Goal: Information Seeking & Learning: Learn about a topic

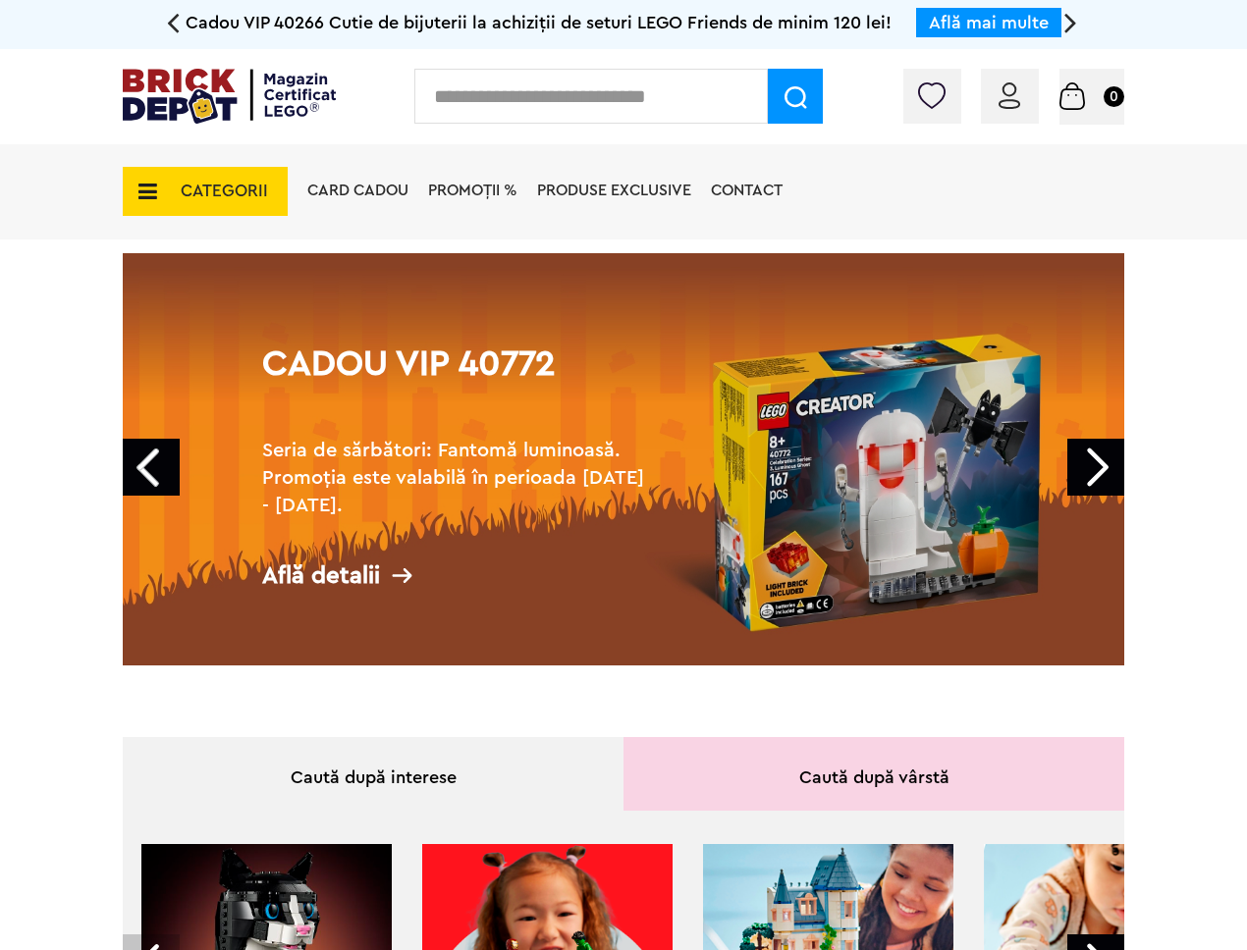
click at [230, 183] on span "CATEGORII" at bounding box center [224, 191] width 87 height 17
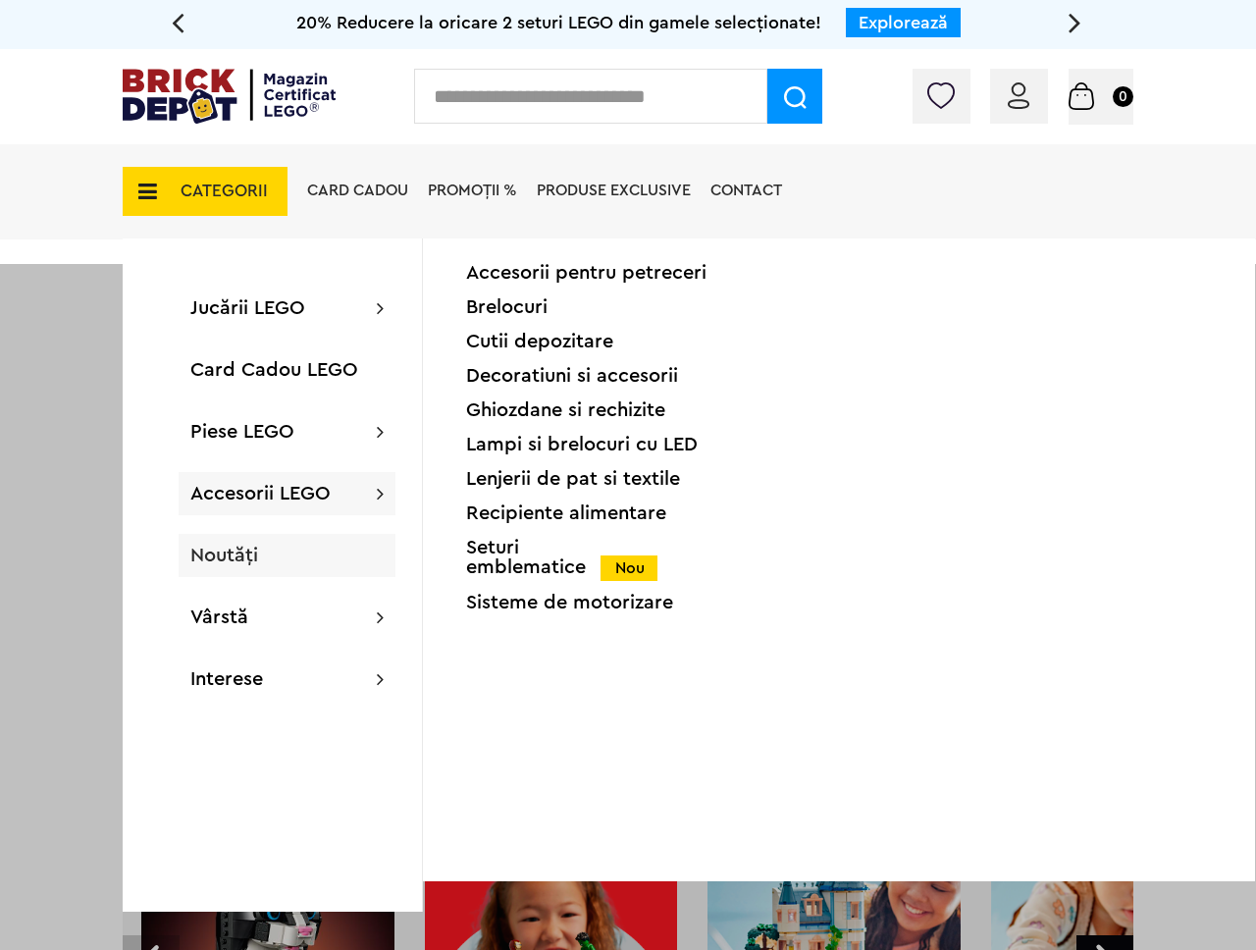
click at [285, 561] on div "Noutăți" at bounding box center [287, 555] width 217 height 43
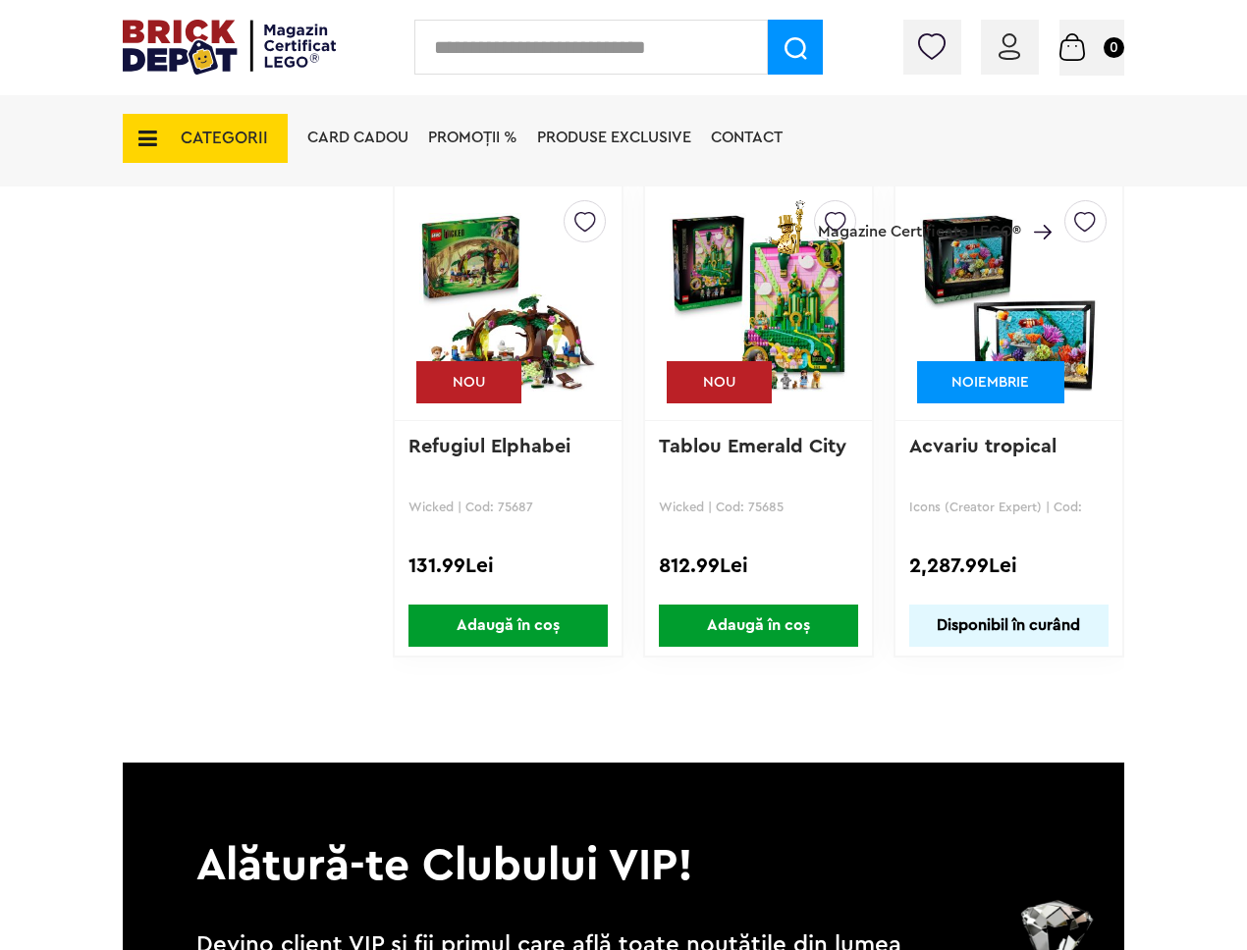
scroll to position [5942, 0]
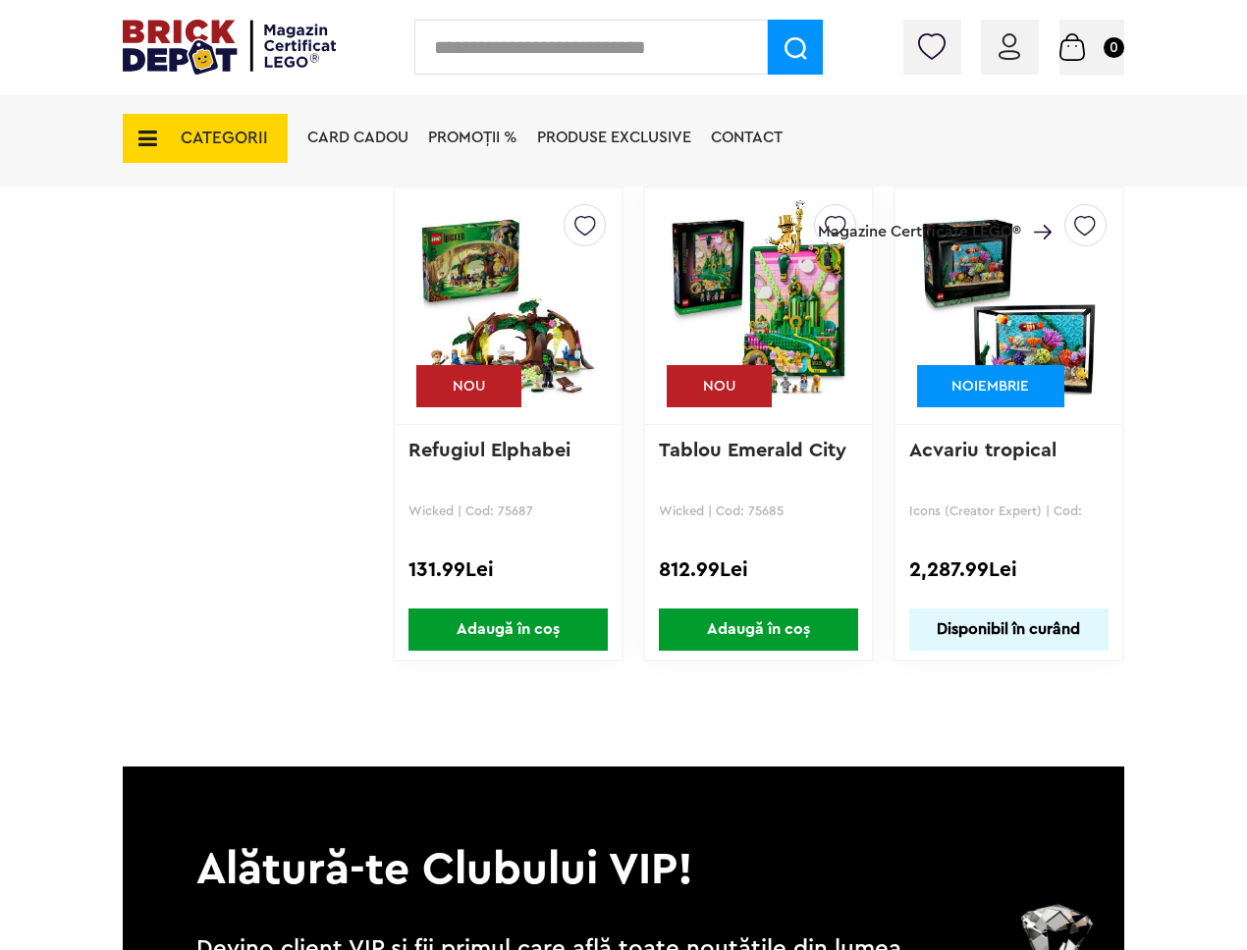
click at [1006, 373] on div "NOIEMBRIE" at bounding box center [990, 386] width 147 height 42
click at [976, 313] on img at bounding box center [1009, 306] width 178 height 275
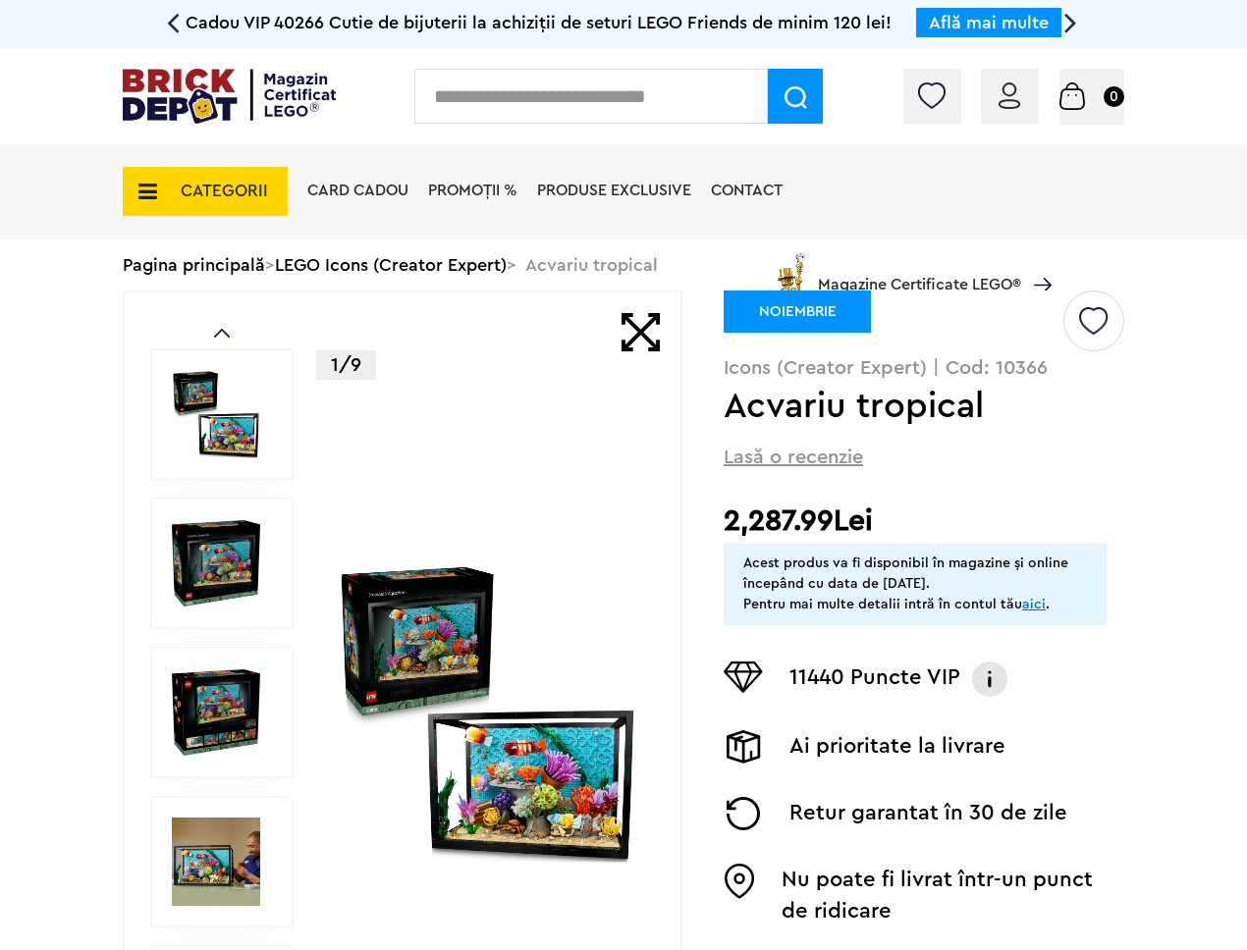
click at [342, 515] on div "1/9" at bounding box center [487, 713] width 301 height 841
click at [476, 596] on img at bounding box center [487, 712] width 301 height 301
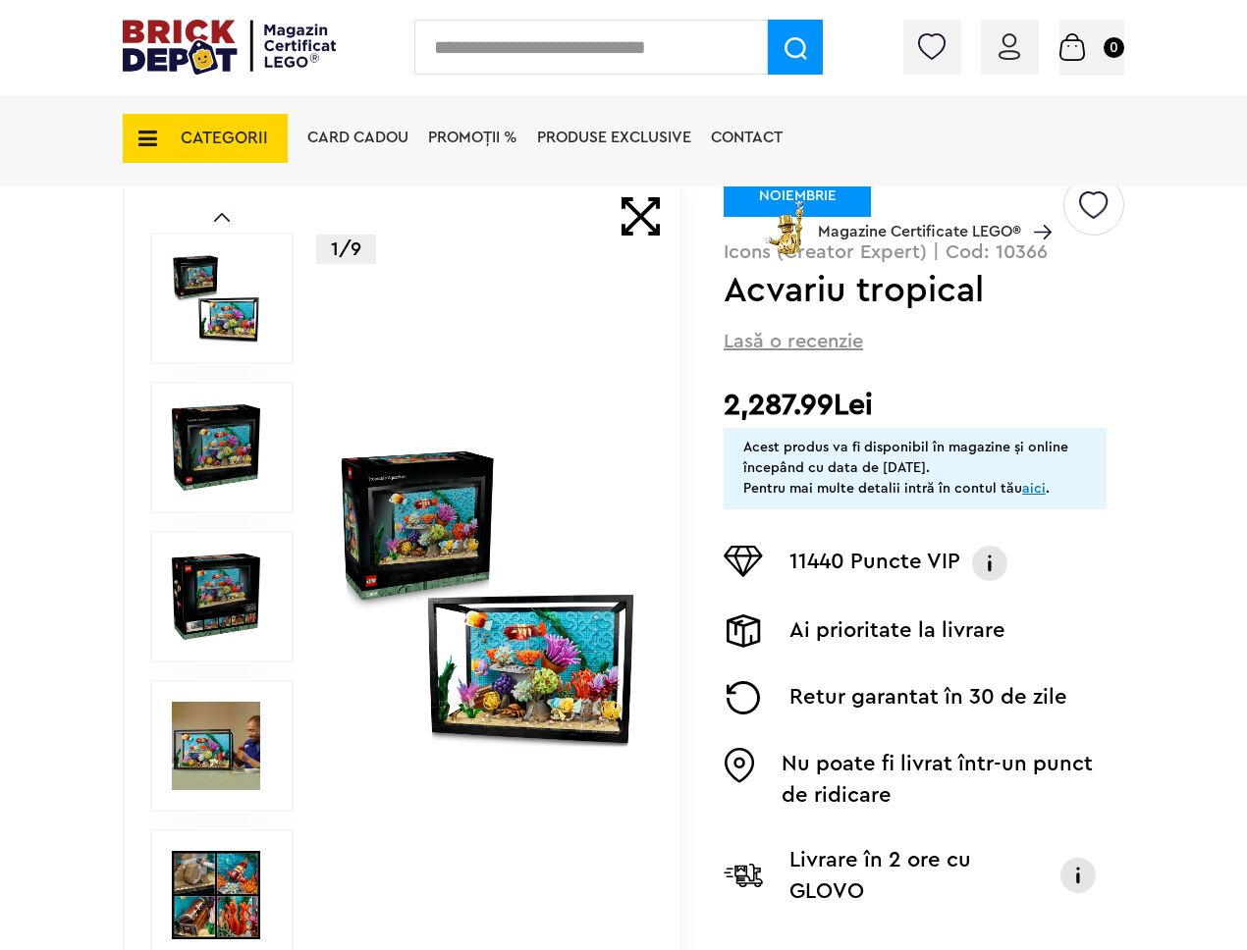
scroll to position [322, 0]
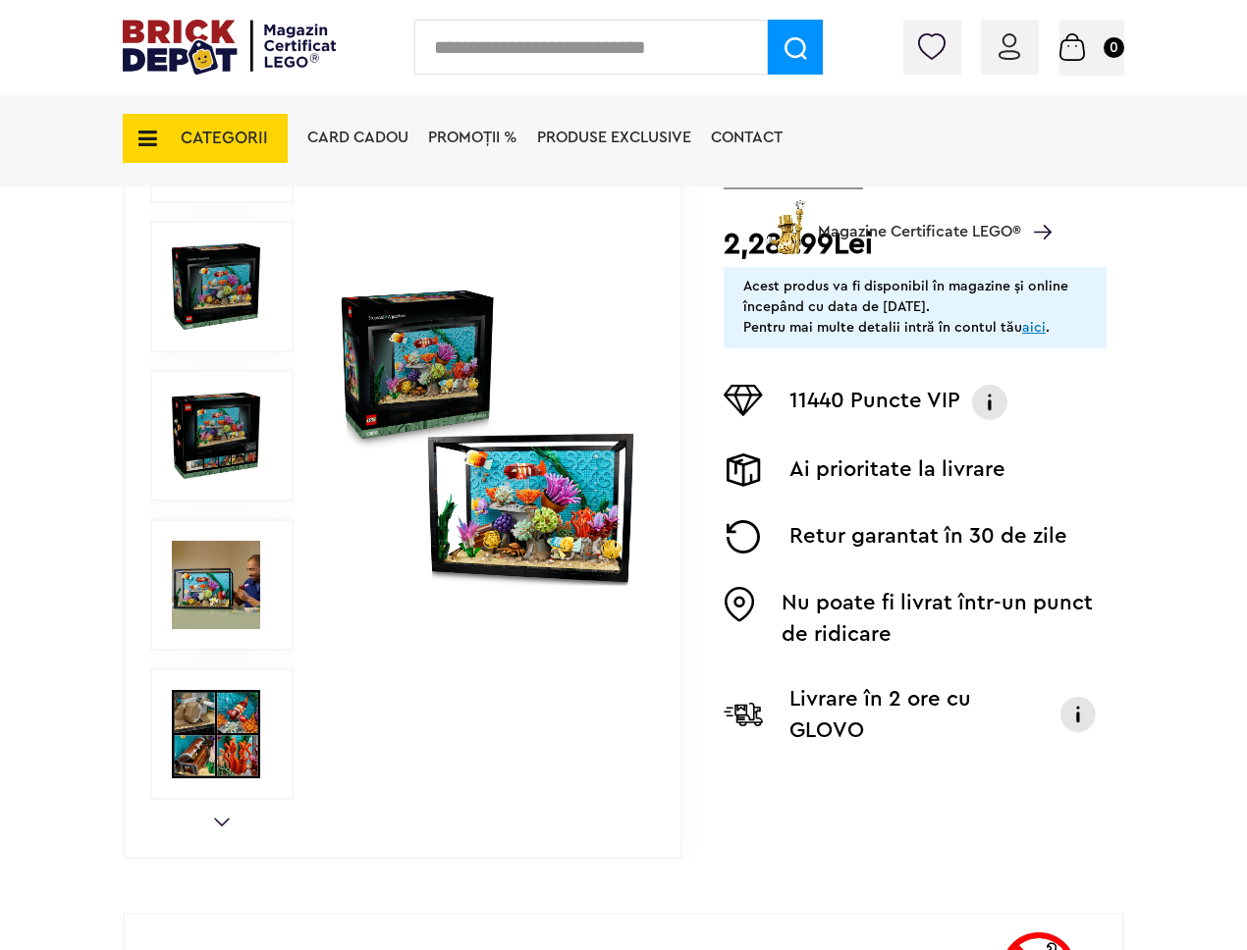
click at [243, 724] on img at bounding box center [216, 734] width 88 height 88
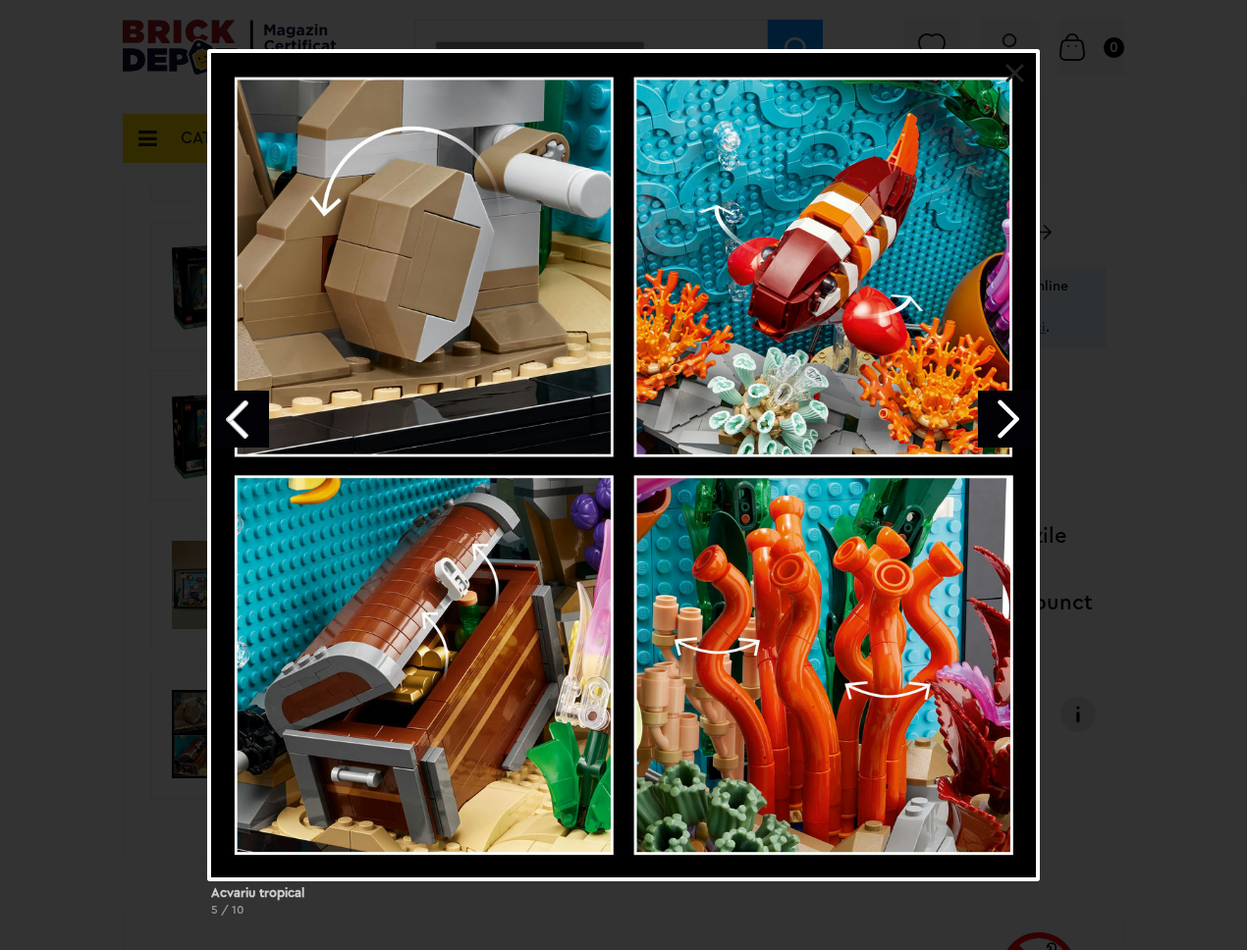
click at [1010, 434] on link "Next image" at bounding box center [1006, 419] width 57 height 57
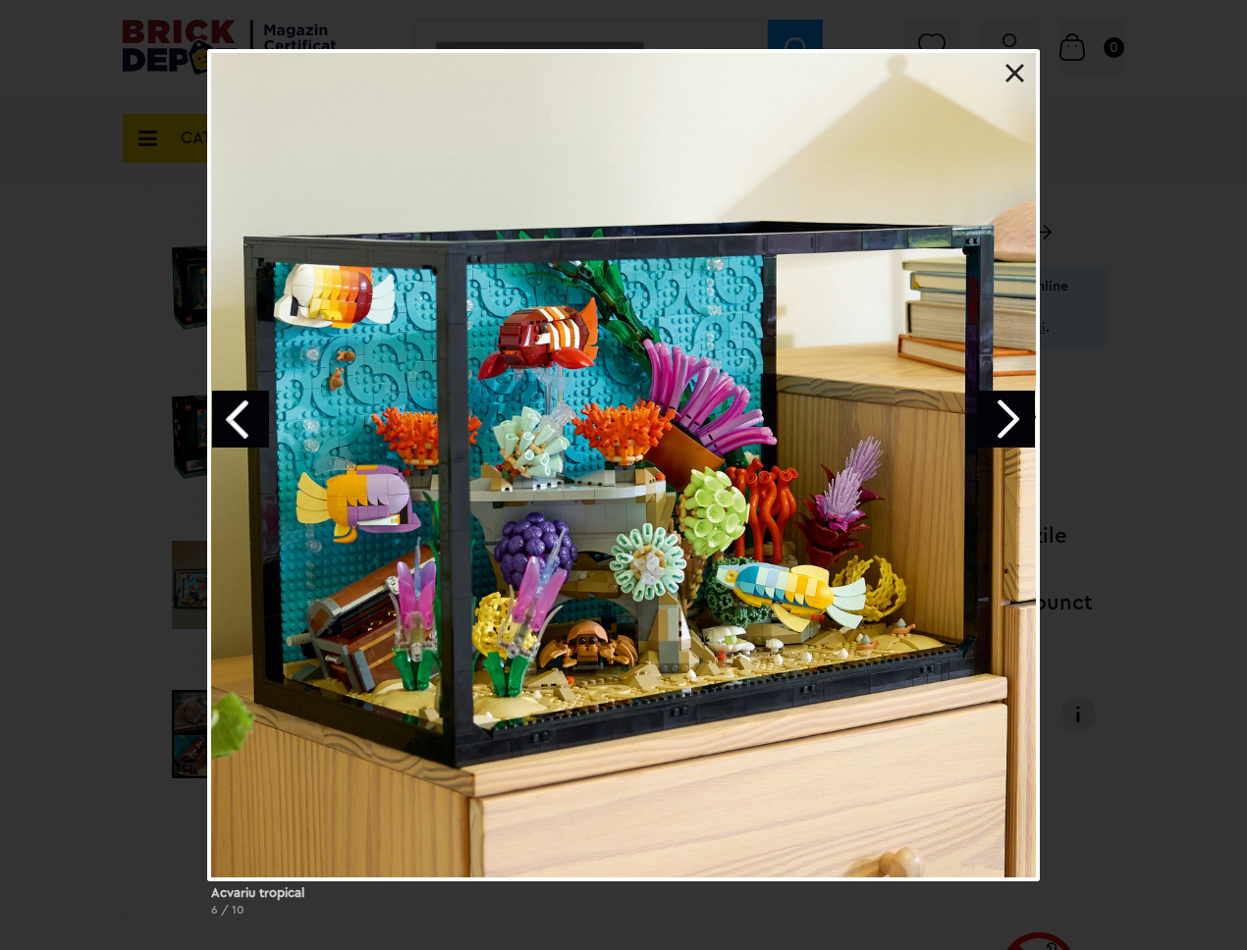
click at [1010, 425] on link "Next image" at bounding box center [1006, 419] width 57 height 57
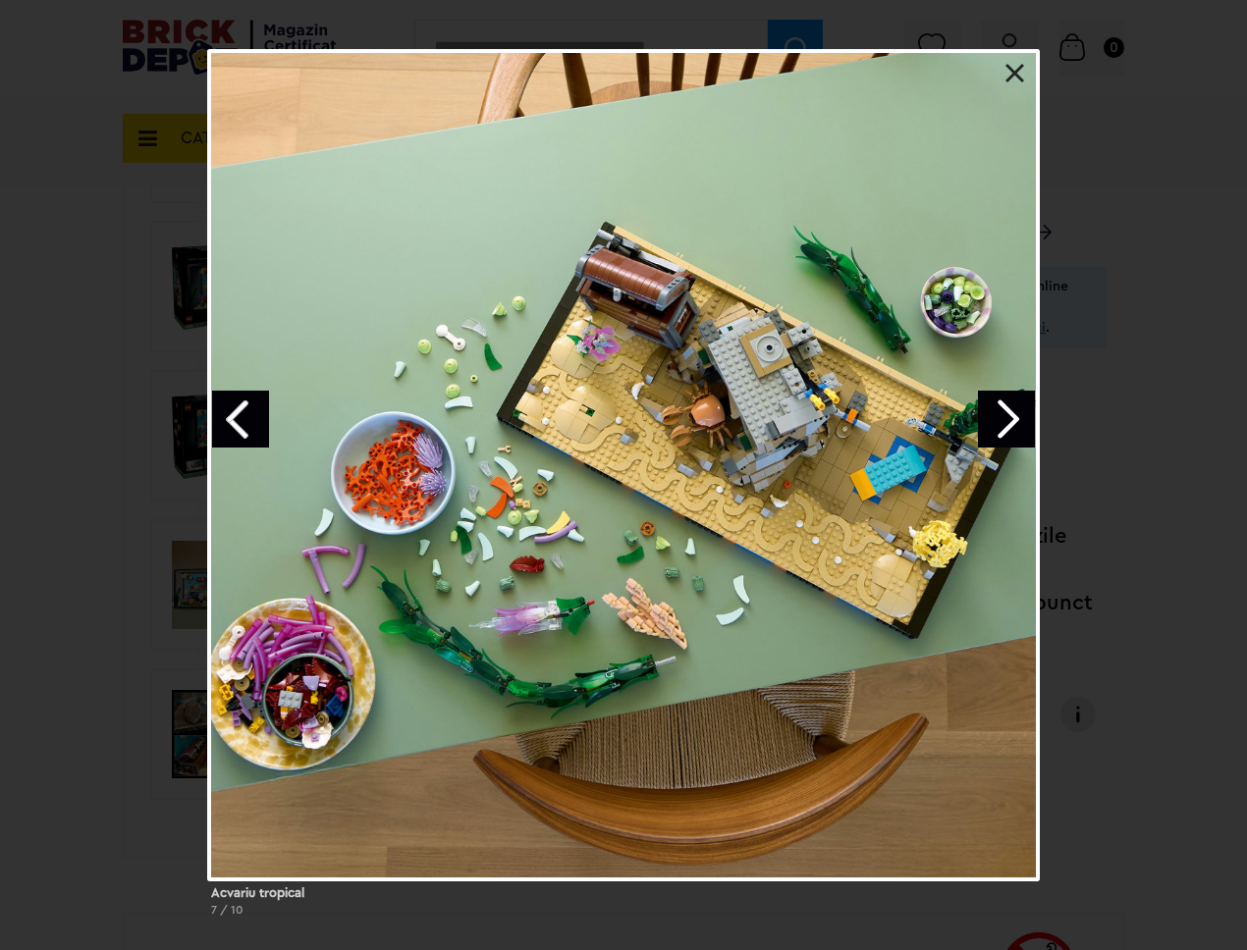
click at [1017, 424] on link "Next image" at bounding box center [1006, 419] width 57 height 57
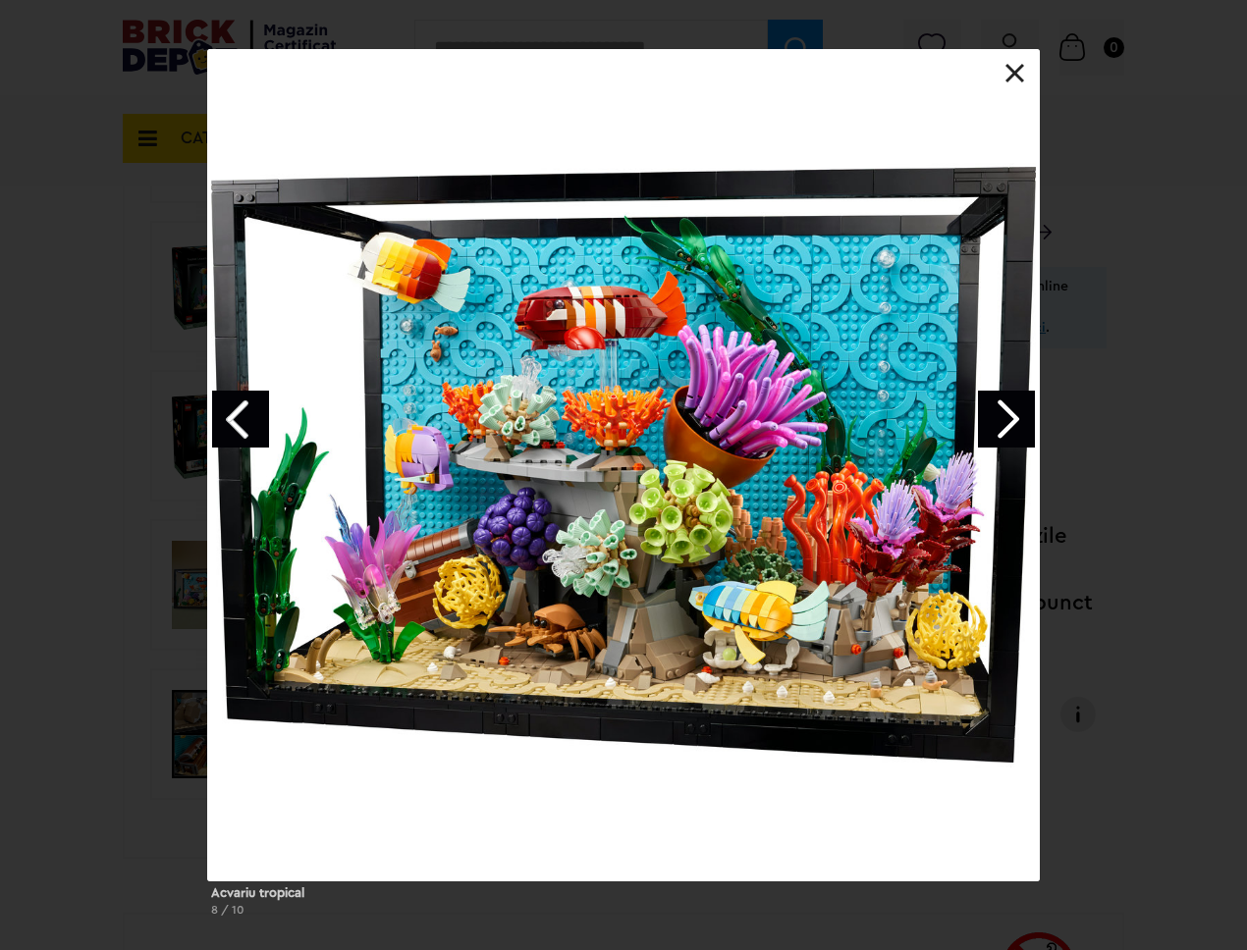
click at [1101, 412] on div "Acvariu tropical 8 / 10" at bounding box center [623, 490] width 1247 height 883
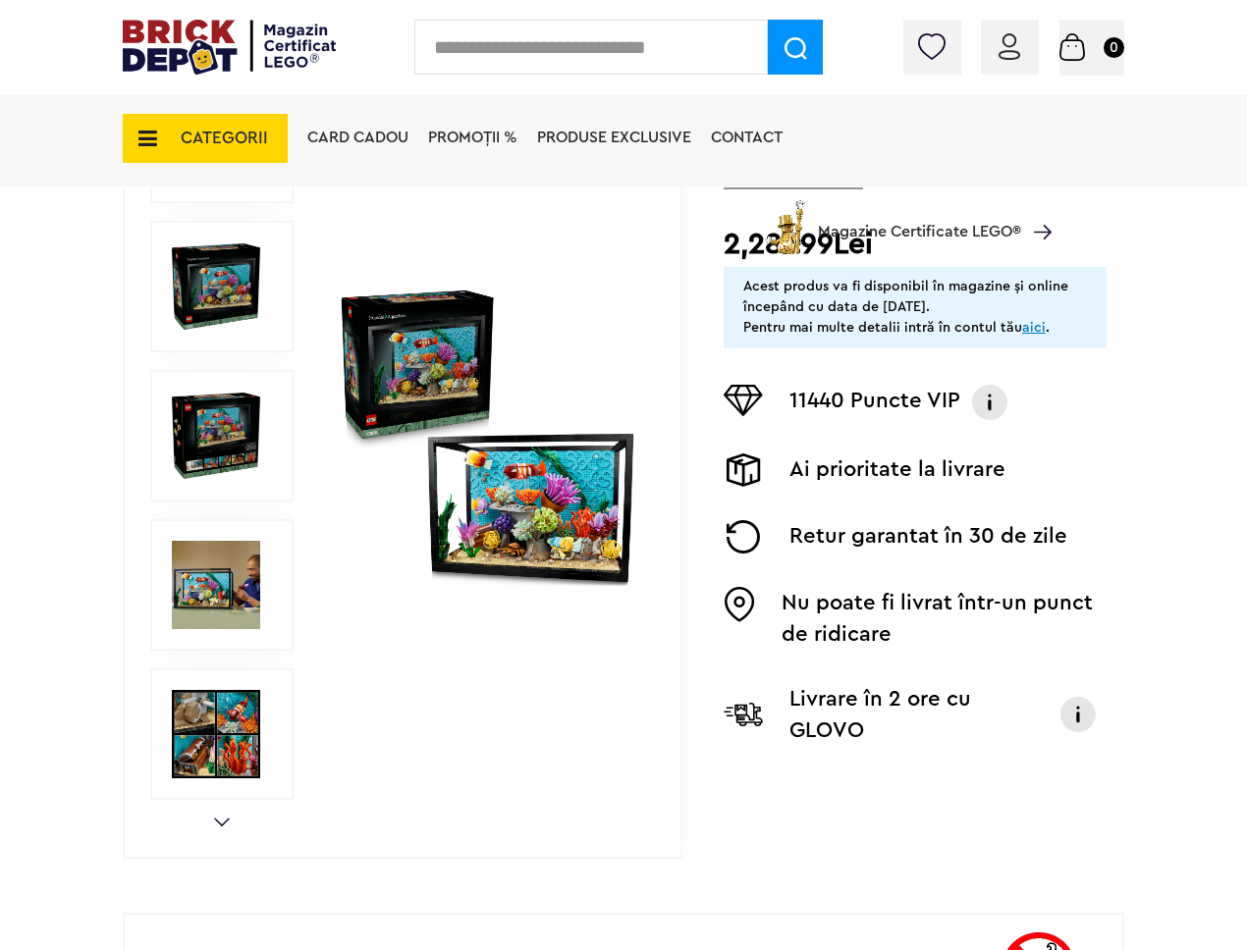
scroll to position [0, 0]
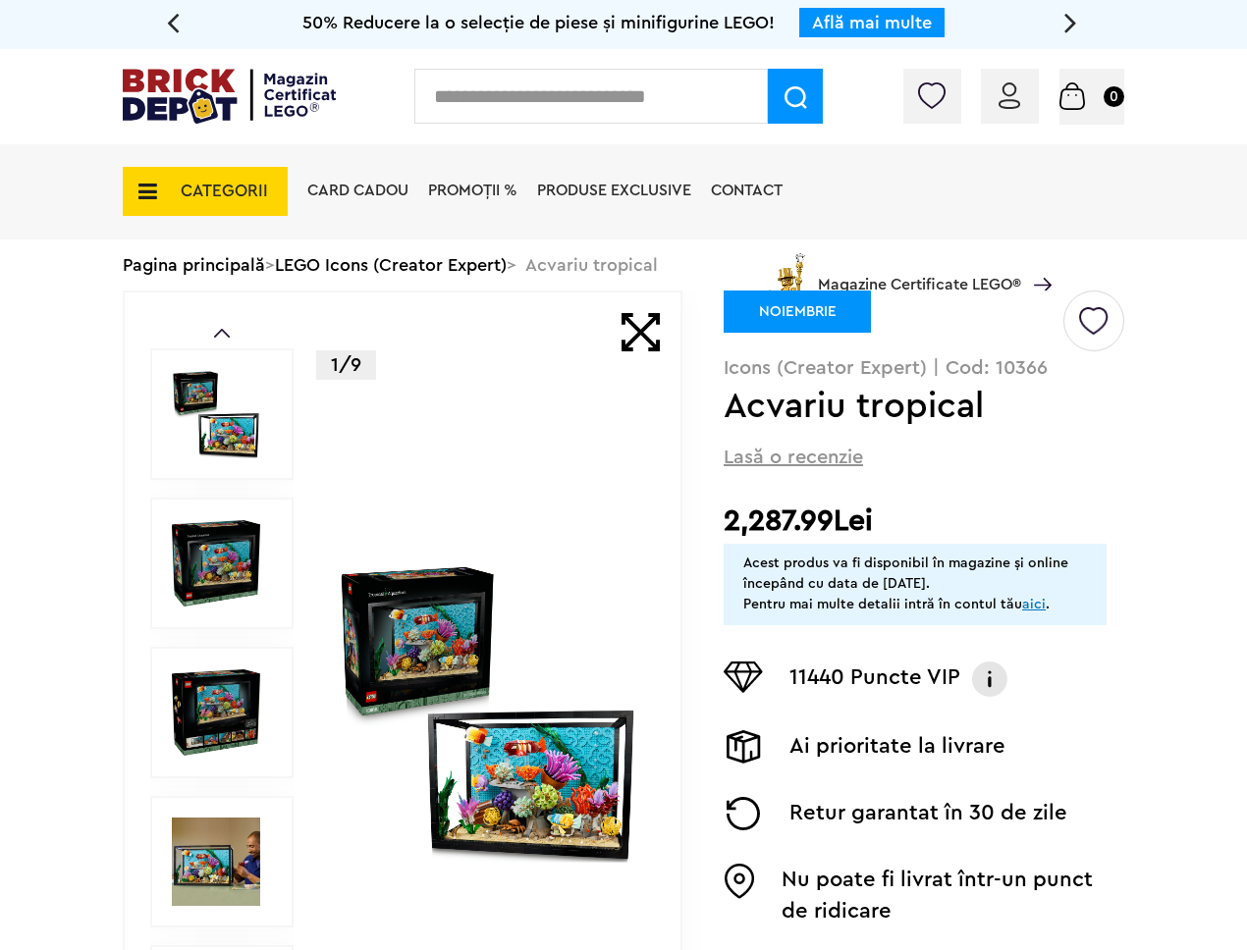
click at [260, 85] on img at bounding box center [229, 96] width 213 height 55
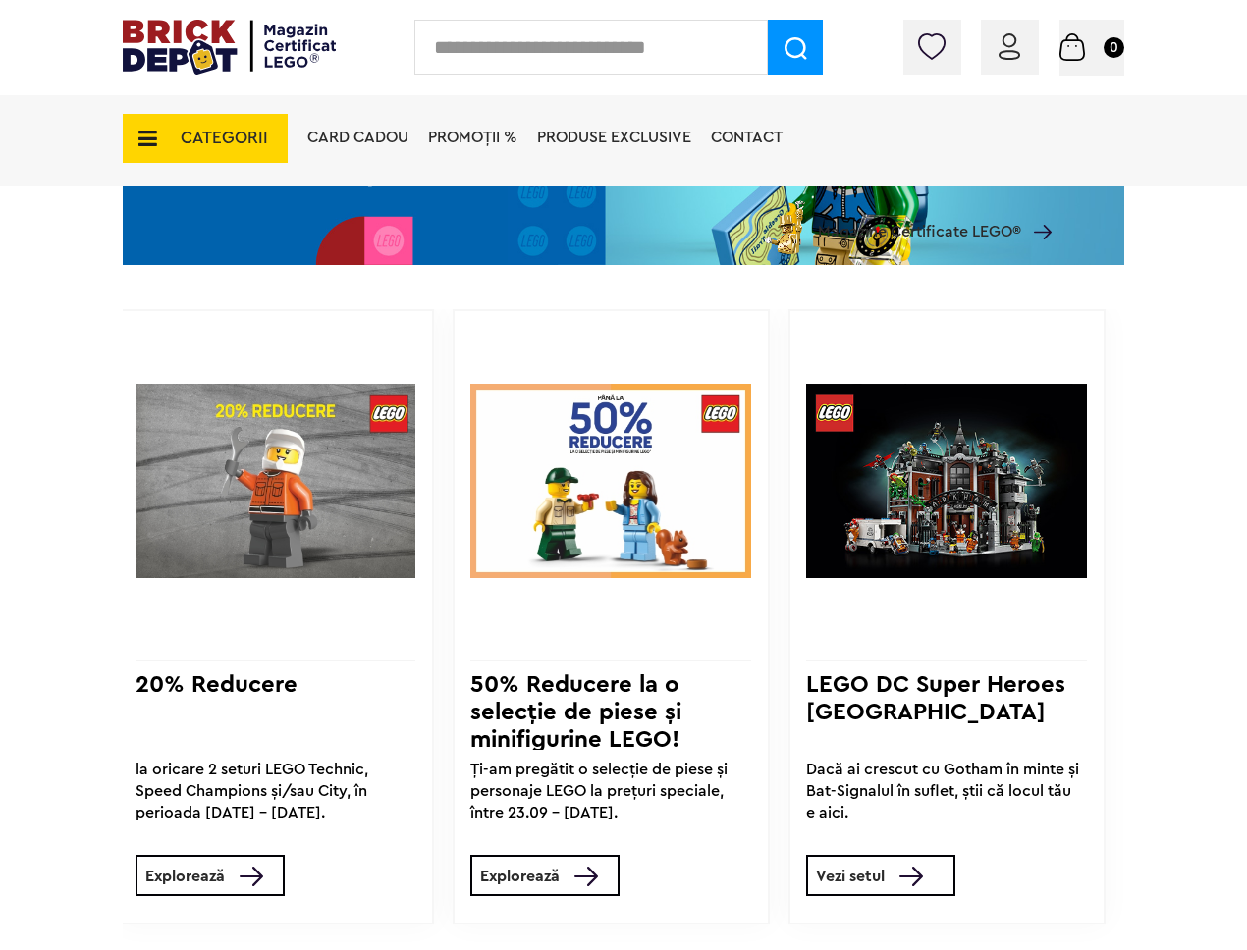
scroll to position [1207, 0]
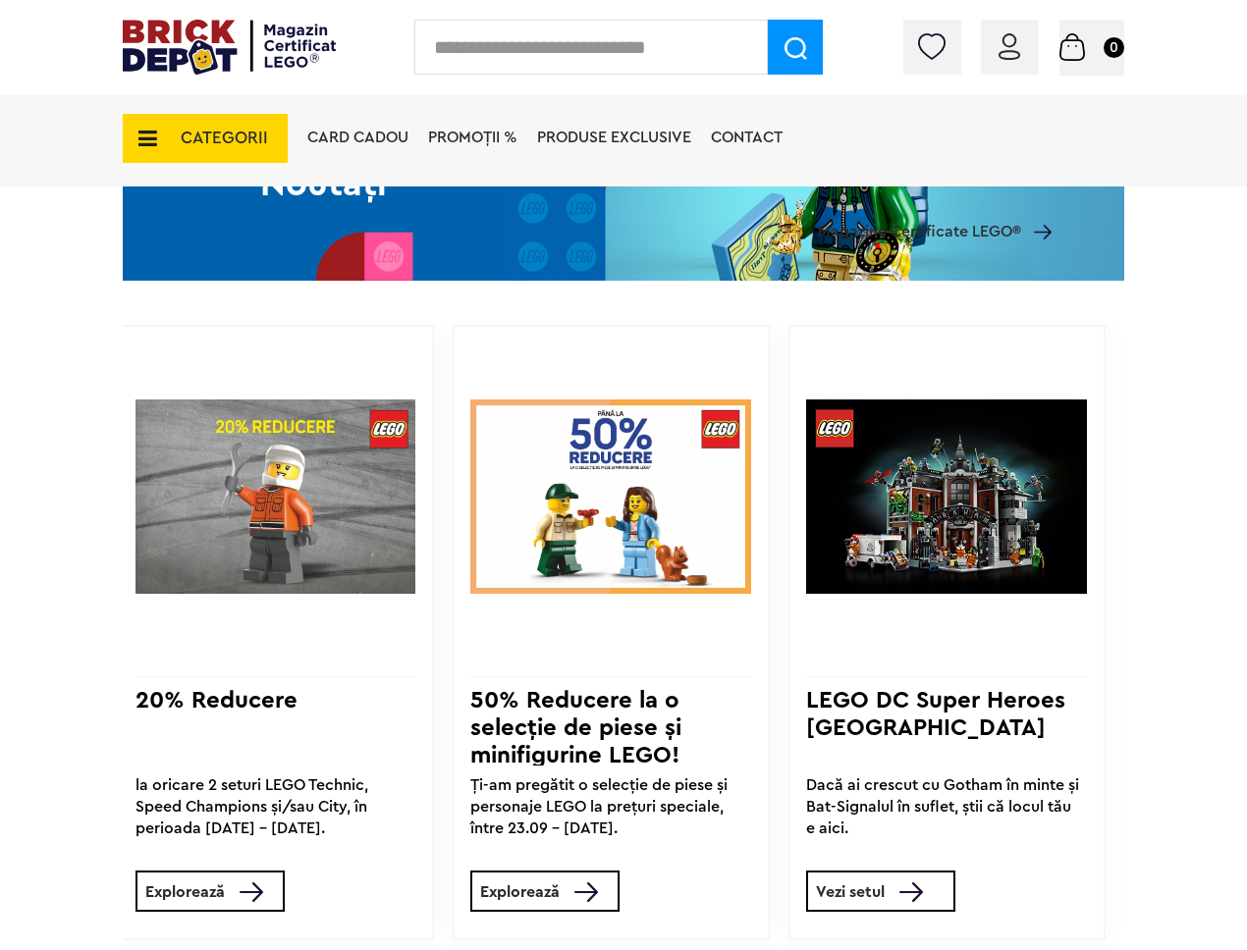
click at [999, 453] on img at bounding box center [946, 496] width 281 height 307
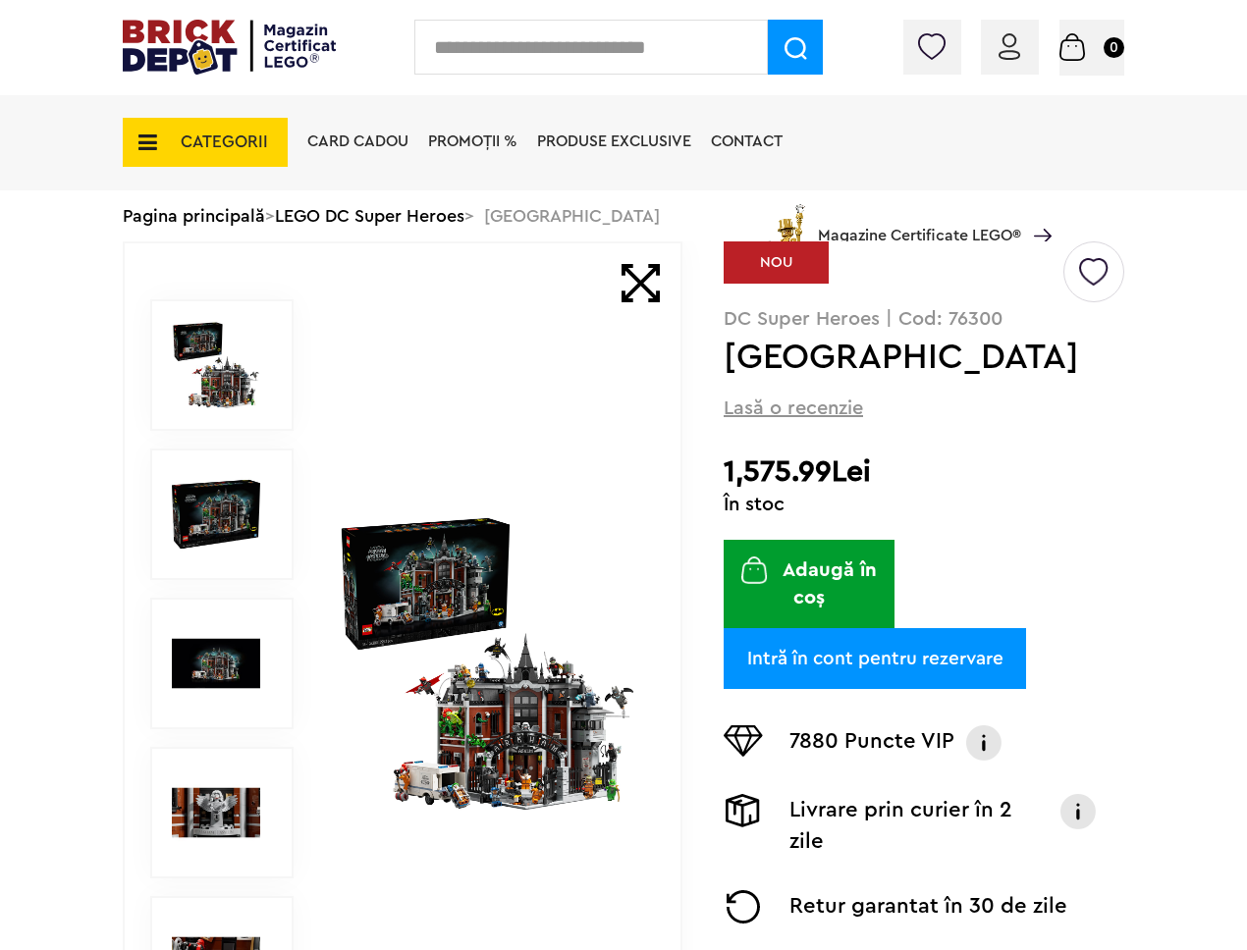
click at [478, 500] on div at bounding box center [487, 663] width 301 height 841
click at [482, 590] on img at bounding box center [487, 663] width 301 height 301
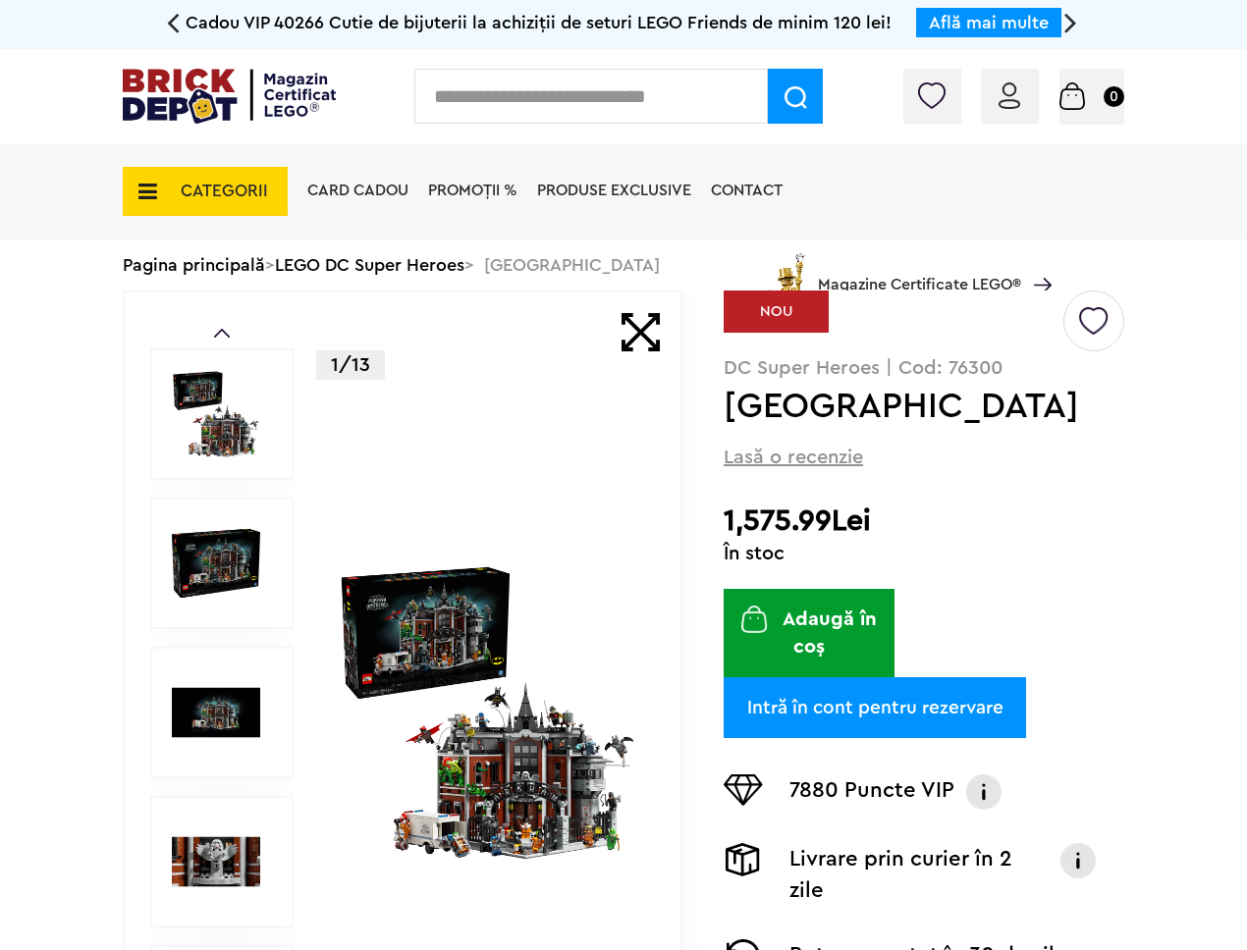
scroll to position [49, 0]
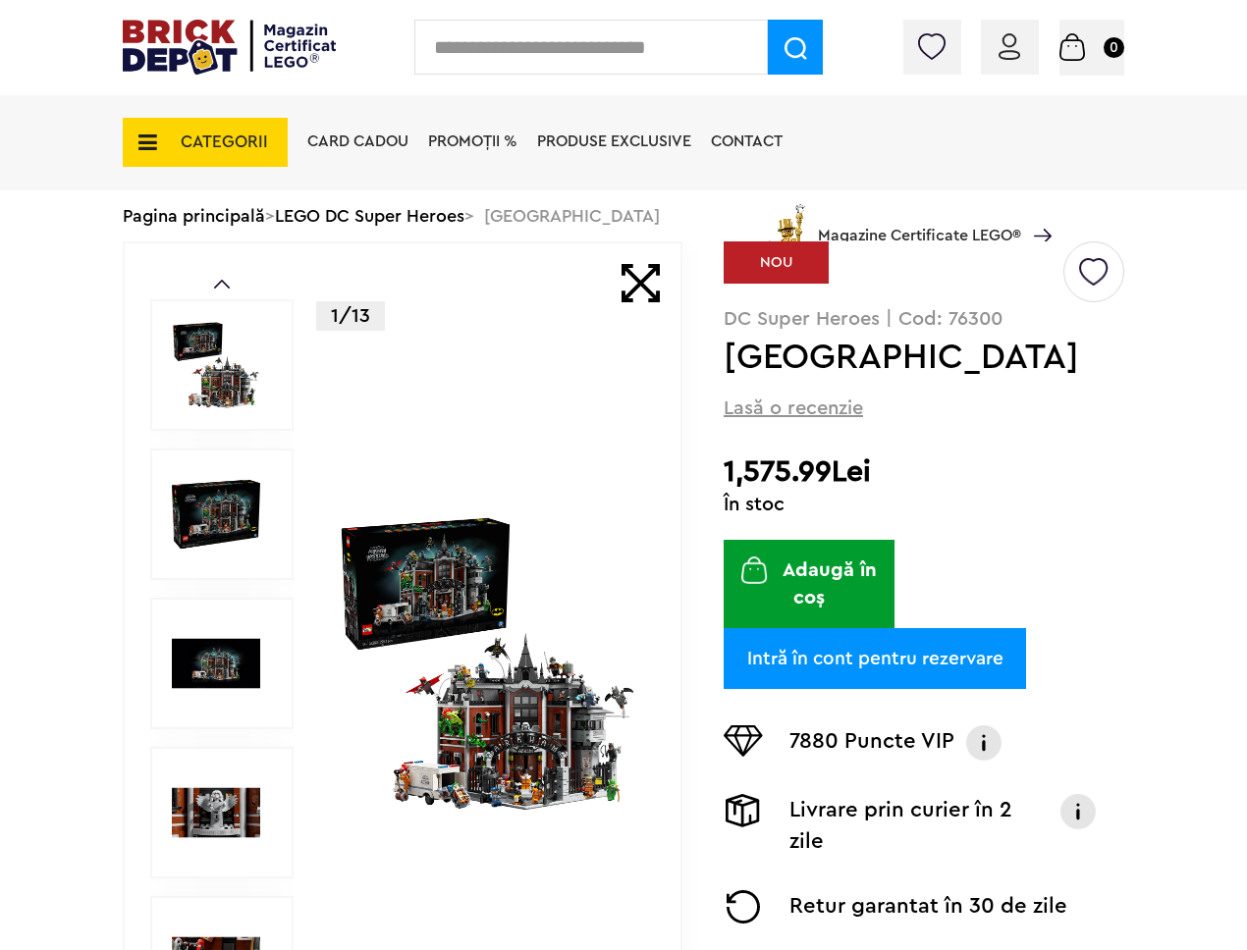
click at [443, 641] on img at bounding box center [487, 663] width 301 height 301
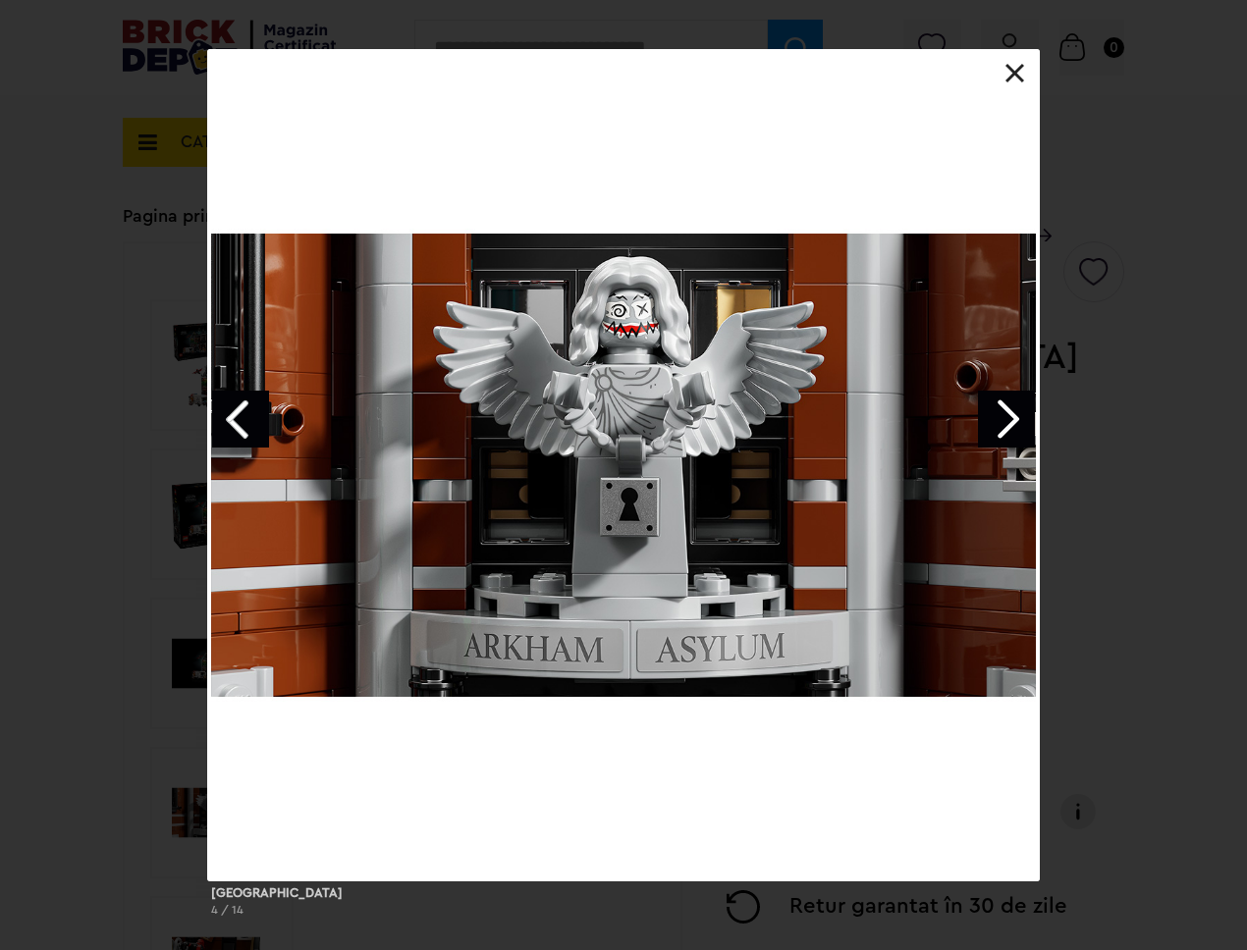
click at [1108, 379] on div "[GEOGRAPHIC_DATA] 4 / 14" at bounding box center [623, 490] width 1247 height 883
